Goal: Use online tool/utility: Use online tool/utility

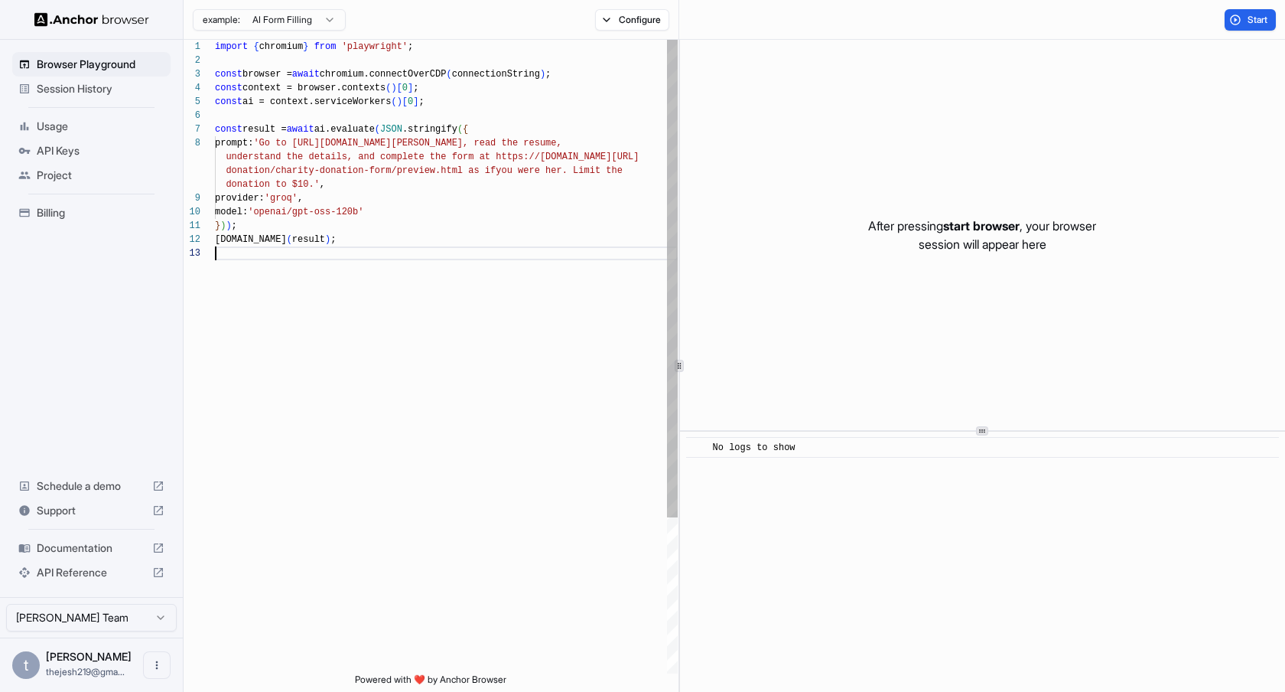
click at [647, 262] on div "import { chromium } from 'playwright' ; const browser = await chromium.connectO…" at bounding box center [446, 460] width 463 height 840
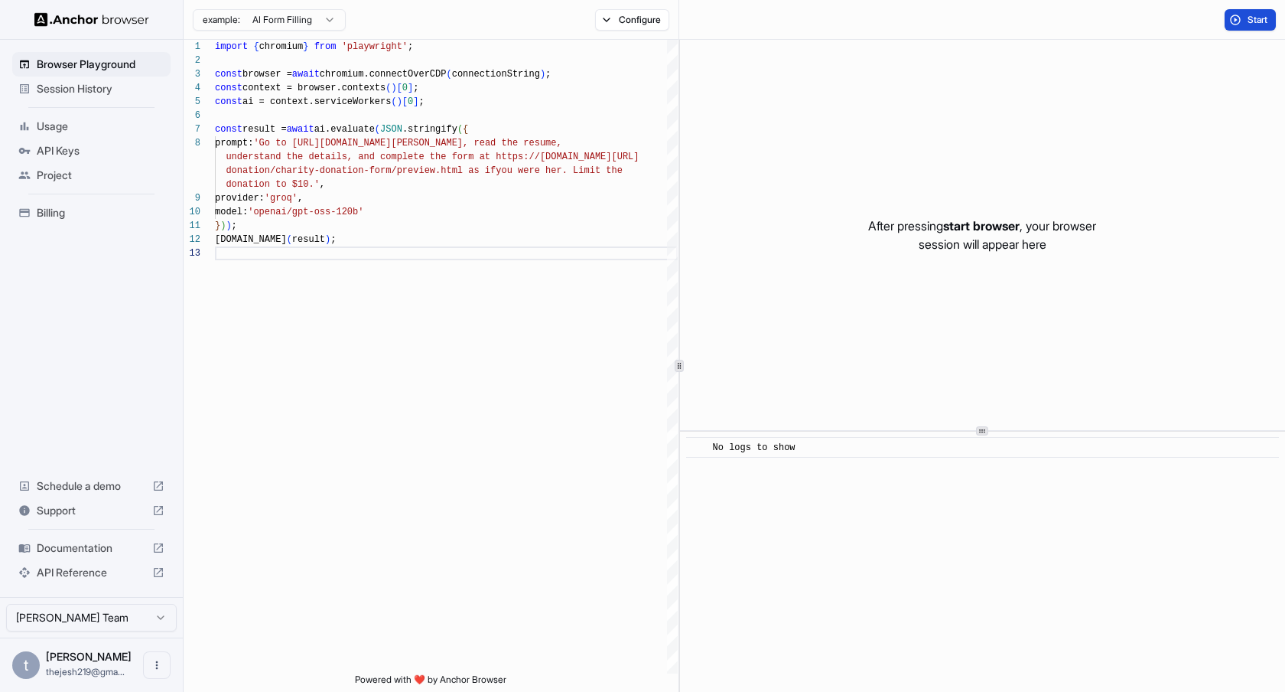
click at [1242, 23] on button "Start" at bounding box center [1250, 19] width 51 height 21
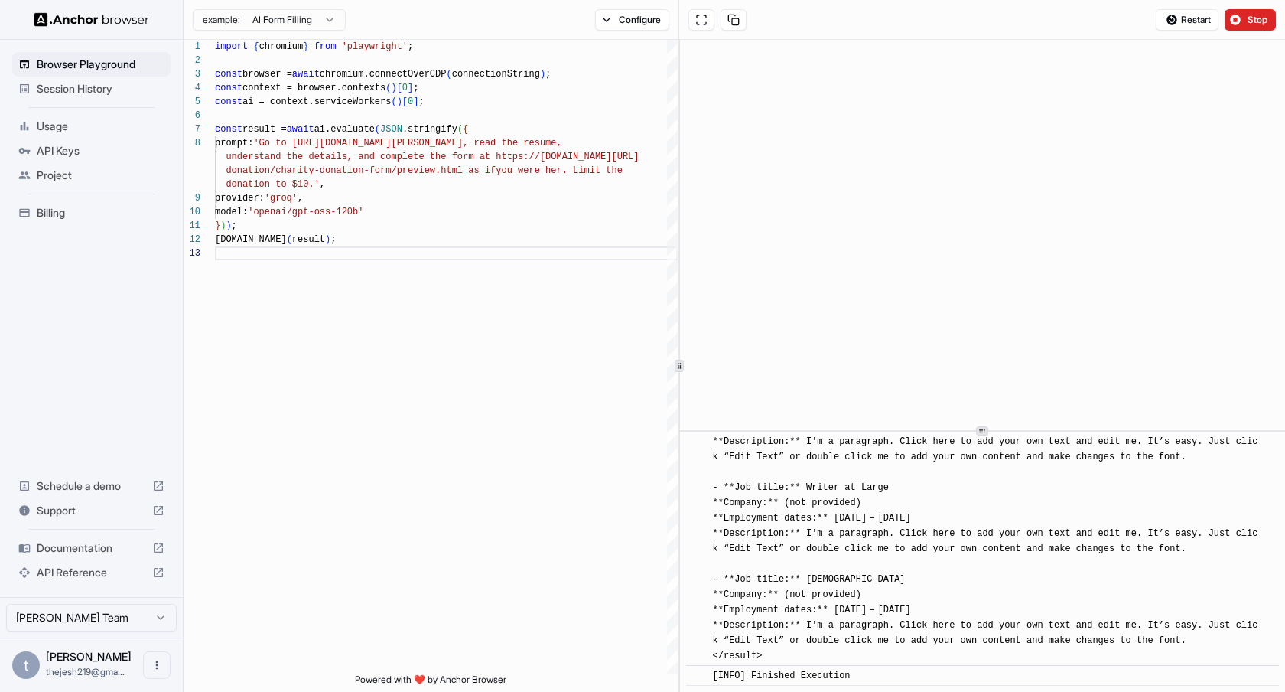
scroll to position [1759, 0]
click at [330, 173] on div "import { chromium } from 'playwright' ; const browser = await chromium.connectO…" at bounding box center [446, 460] width 463 height 840
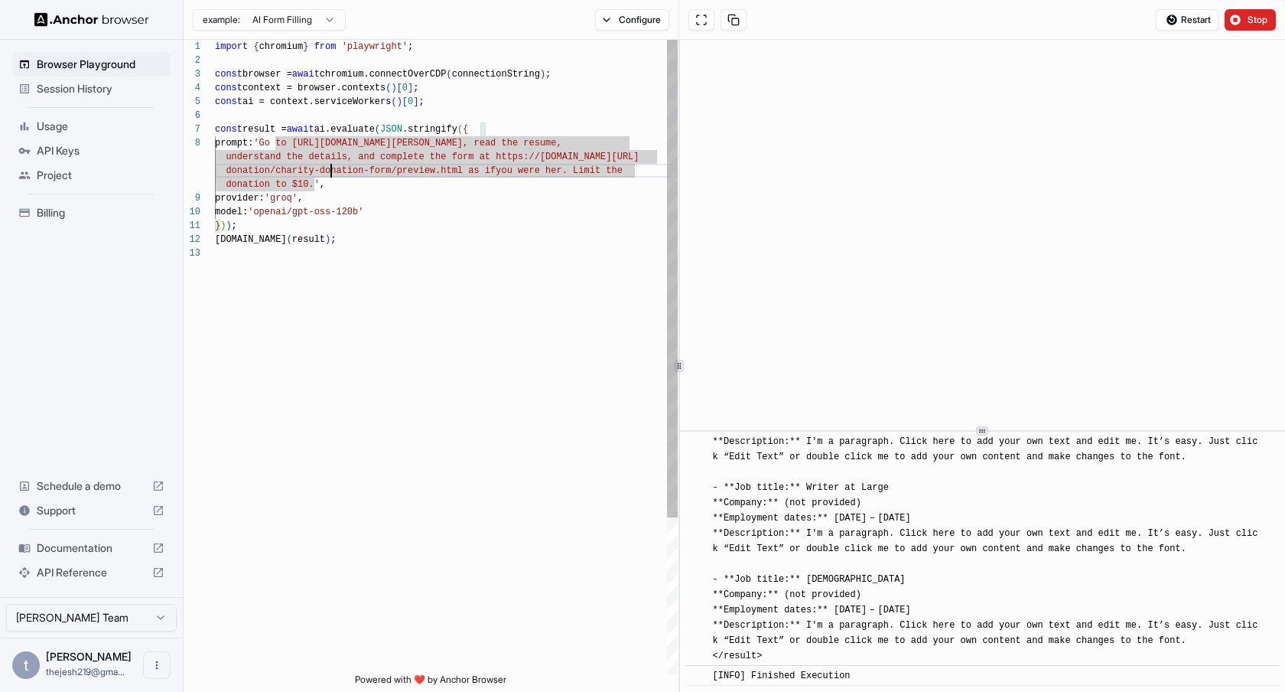
click at [330, 173] on div "import { chromium } from 'playwright' ; const browser = await chromium.connectO…" at bounding box center [446, 460] width 463 height 840
click at [353, 204] on div "import { chromium } from 'playwright' ; const browser = await chromium.connectO…" at bounding box center [446, 460] width 463 height 840
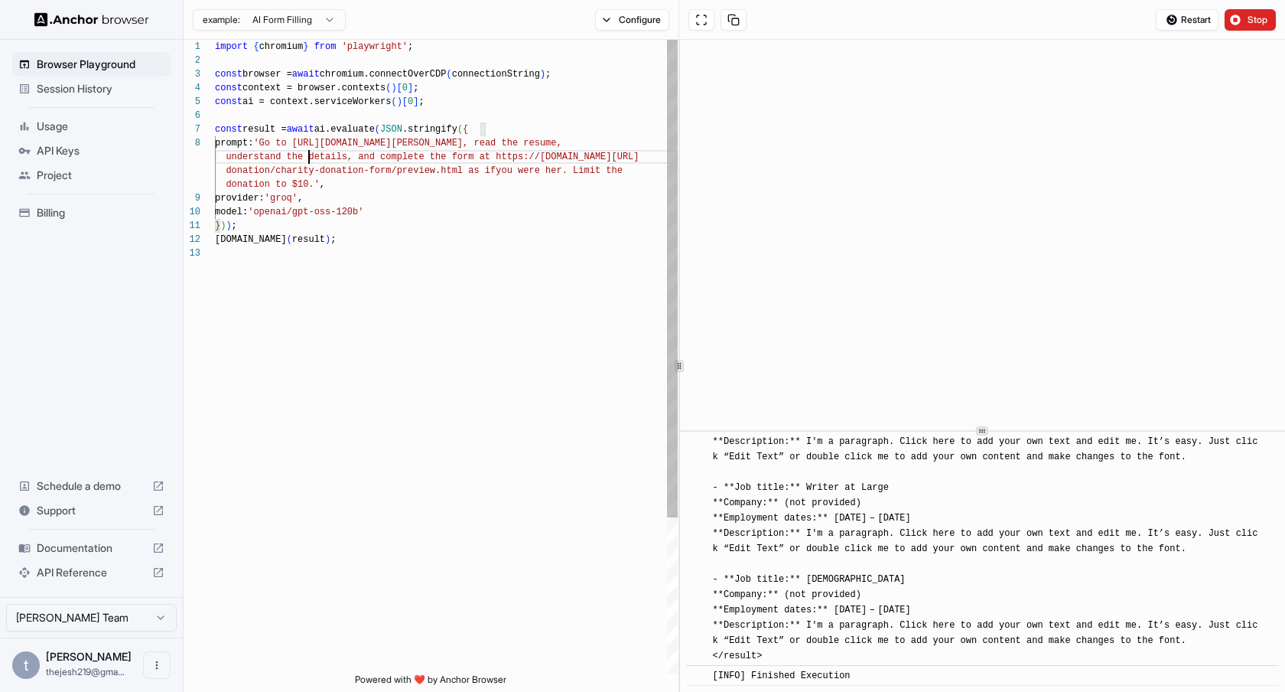
click at [308, 159] on div "import { chromium } from 'playwright' ; const browser = await chromium.connectO…" at bounding box center [446, 460] width 463 height 840
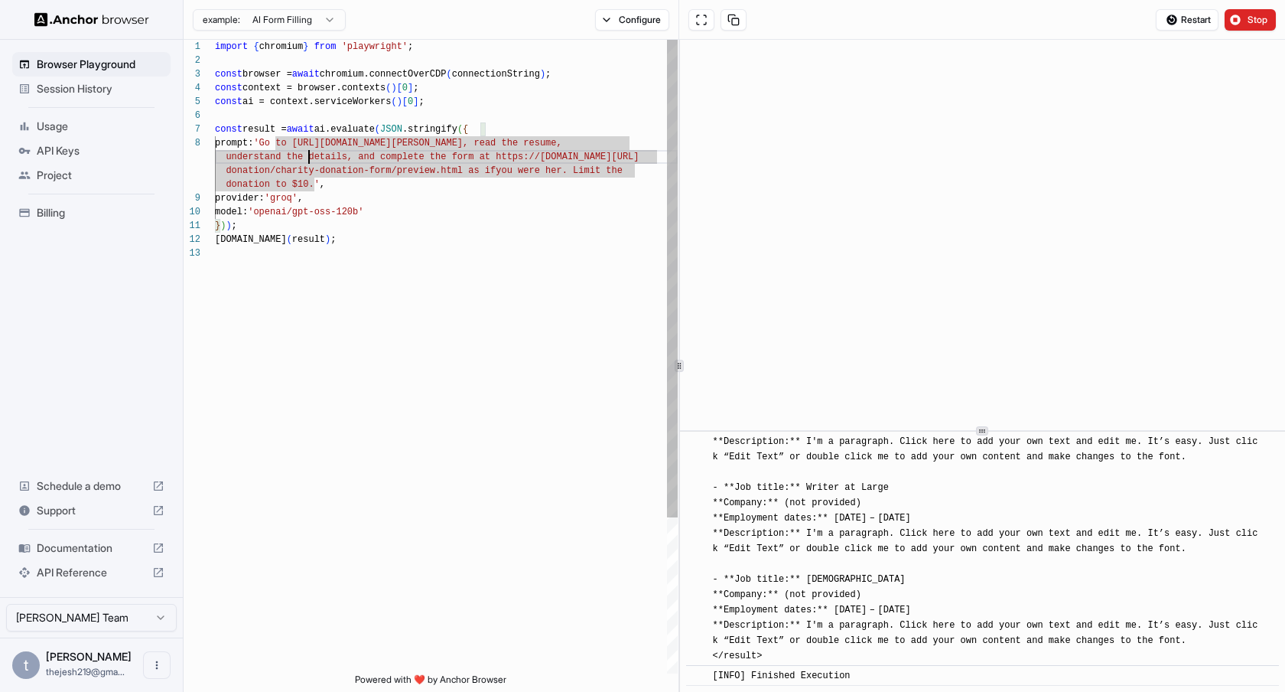
click at [284, 145] on div "import { chromium } from 'playwright' ; const browser = await chromium.connectO…" at bounding box center [446, 460] width 463 height 840
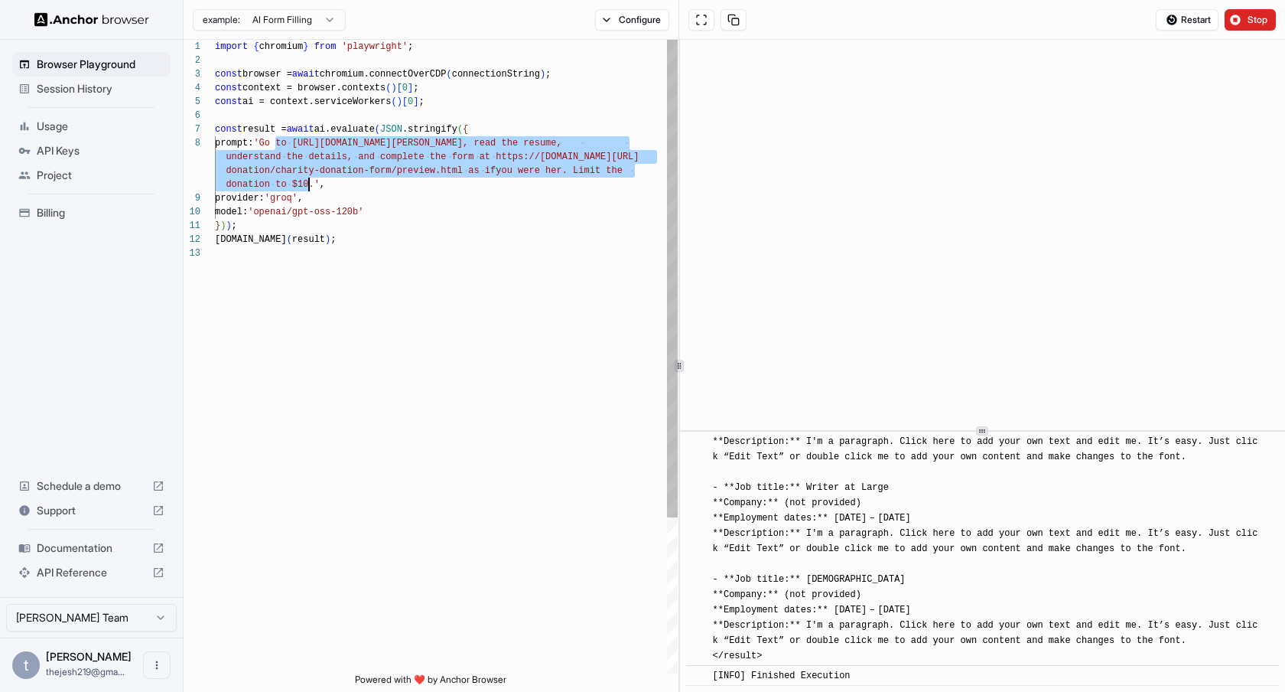
drag, startPoint x: 284, startPoint y: 145, endPoint x: 301, endPoint y: 178, distance: 36.9
click at [301, 178] on div "import { chromium } from 'playwright' ; const browser = await chromium.connectO…" at bounding box center [446, 460] width 463 height 840
click at [313, 180] on div "import { chromium } from 'playwright' ; const browser = await chromium.connectO…" at bounding box center [446, 460] width 463 height 840
drag, startPoint x: 313, startPoint y: 180, endPoint x: 271, endPoint y: 138, distance: 59.5
click at [271, 138] on div "import { chromium } from 'playwright' ; const browser = await chromium.connectO…" at bounding box center [446, 460] width 463 height 840
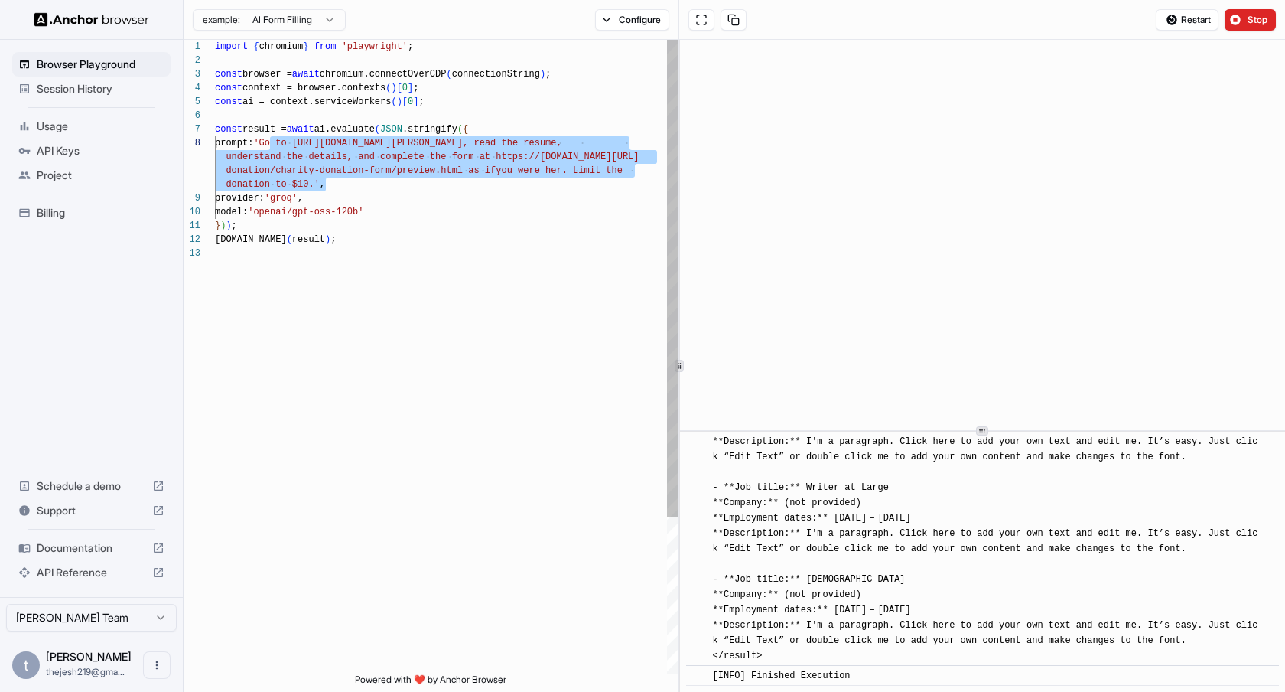
click at [271, 138] on div "import { chromium } from 'playwright' ; const browser = await chromium.connectO…" at bounding box center [446, 460] width 463 height 840
drag, startPoint x: 271, startPoint y: 138, endPoint x: 318, endPoint y: 180, distance: 63.4
click at [318, 180] on div "import { chromium } from 'playwright' ; const browser = await chromium.connectO…" at bounding box center [446, 460] width 463 height 840
click at [348, 207] on div "import { chromium } from 'playwright' ; const browser = await chromium.connectO…" at bounding box center [446, 460] width 463 height 840
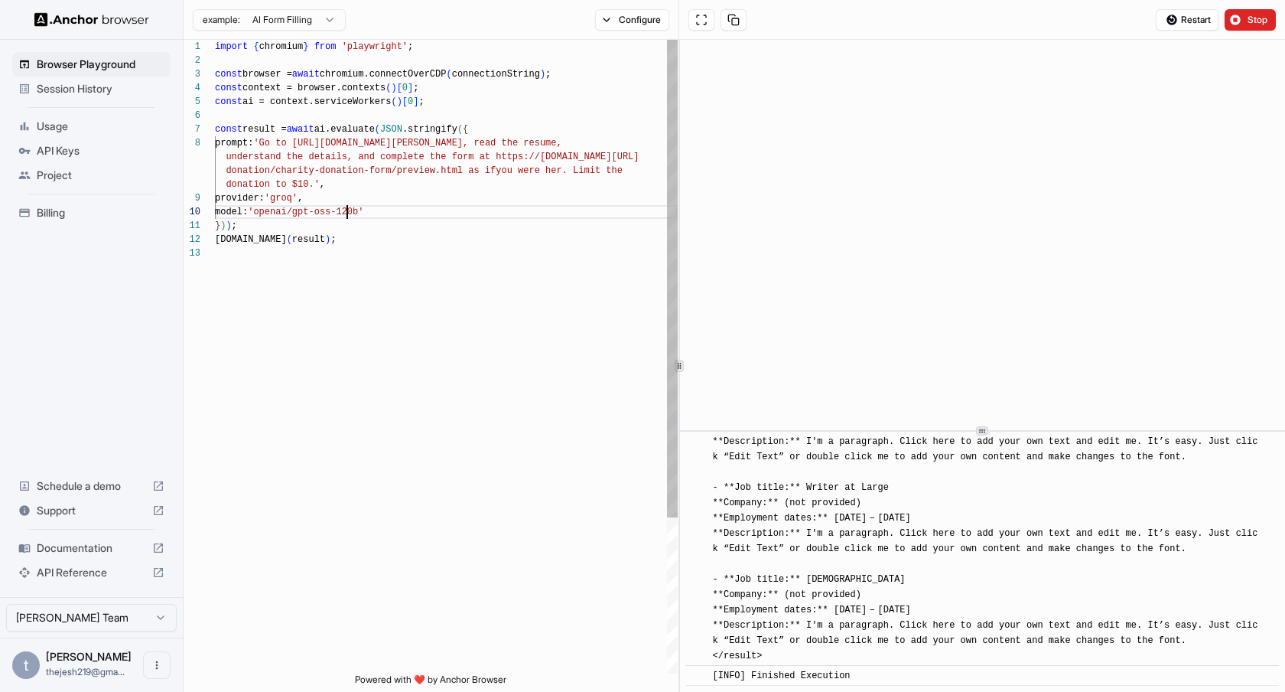
scroll to position [28, 0]
click at [383, 212] on div "import { chromium } from 'playwright' ; const browser = await chromium.connectO…" at bounding box center [446, 460] width 463 height 840
click at [348, 244] on div "import { chromium } from 'playwright' ; const browser = await chromium.connectO…" at bounding box center [446, 460] width 463 height 840
click at [305, 236] on div "import { chromium } from 'playwright' ; const browser = await chromium.connectO…" at bounding box center [446, 460] width 463 height 840
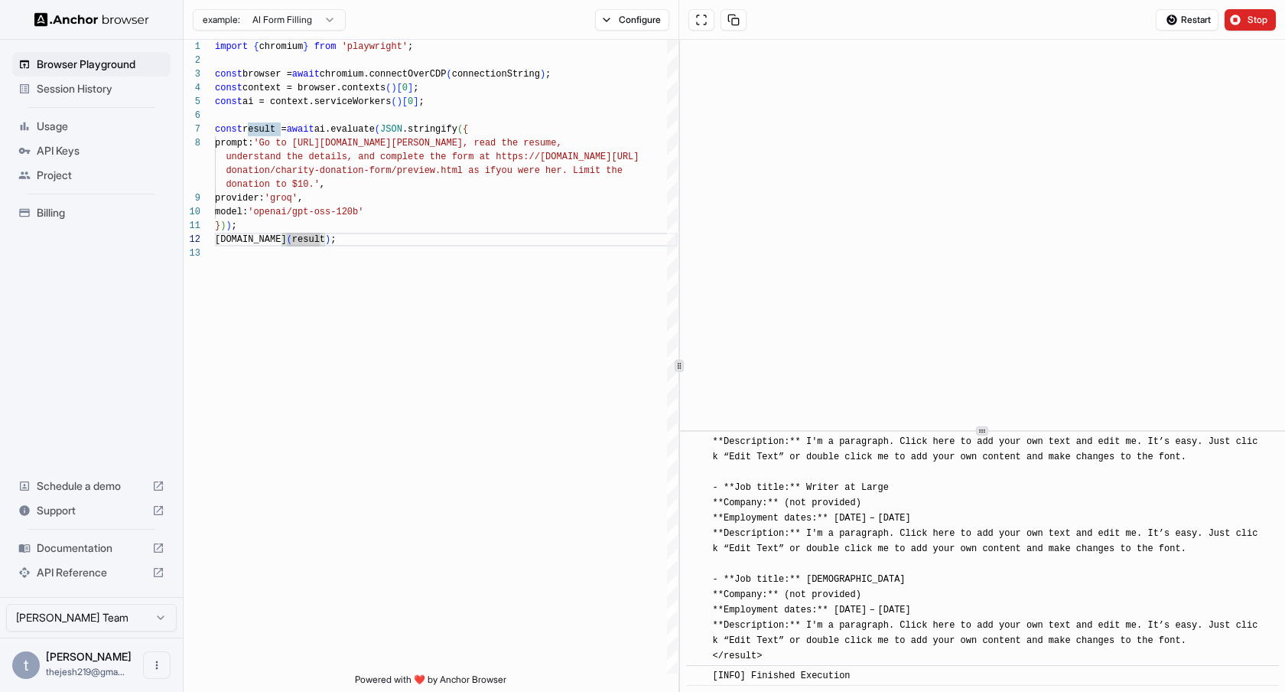
scroll to position [1737, 0]
click at [268, 15] on html "Browser Playground Session History Usage API Keys Project Billing Schedule a de…" at bounding box center [642, 346] width 1285 height 692
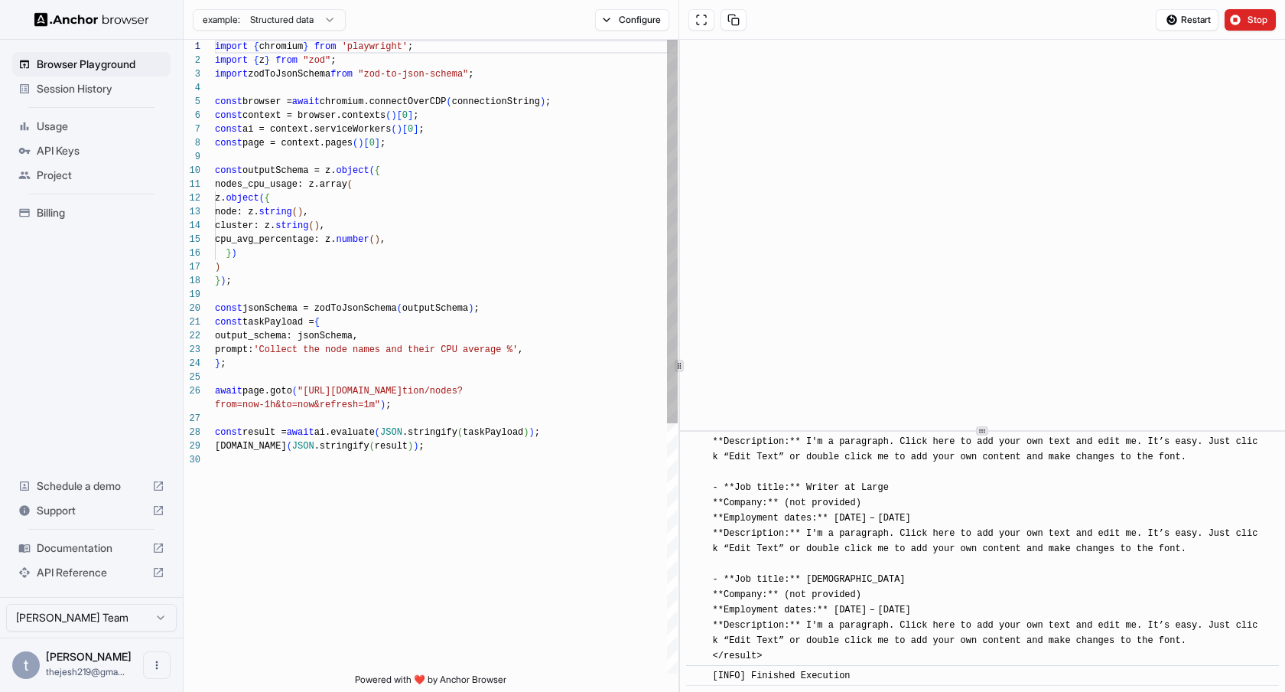
scroll to position [0, 0]
type textarea "**********"
click at [314, 363] on div "import { chromium } from 'playwright' ; import { z } from "zod" ; import zodToJ…" at bounding box center [446, 563] width 463 height 1046
